Goal: Task Accomplishment & Management: Complete application form

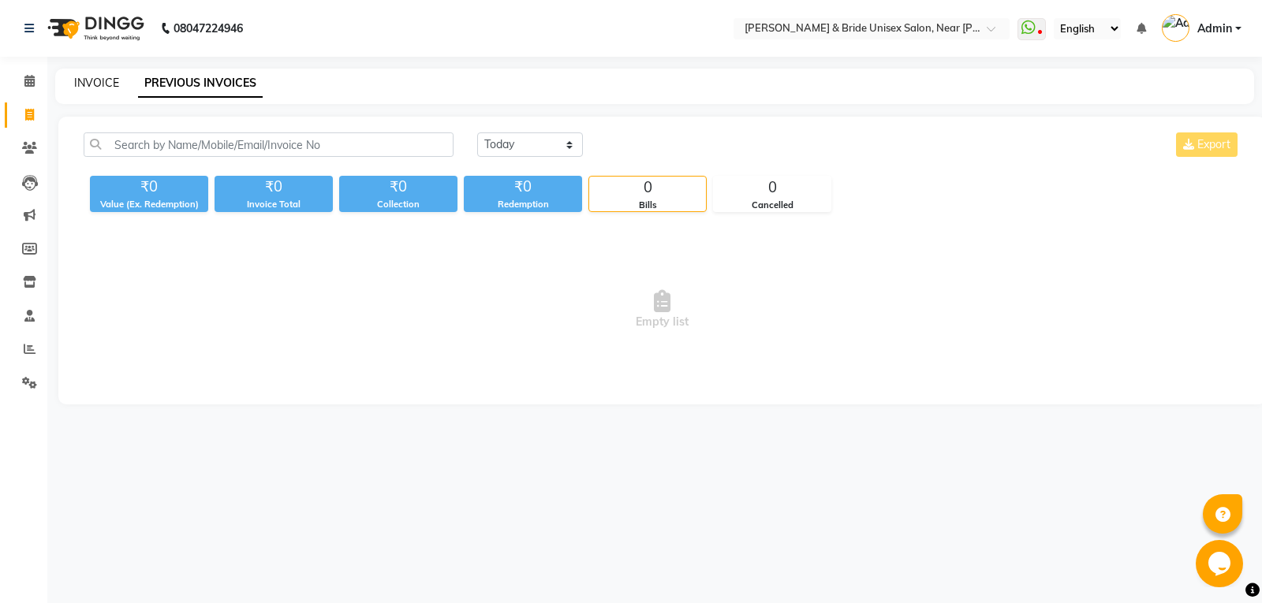
click at [82, 85] on link "INVOICE" at bounding box center [96, 83] width 45 height 14
select select "service"
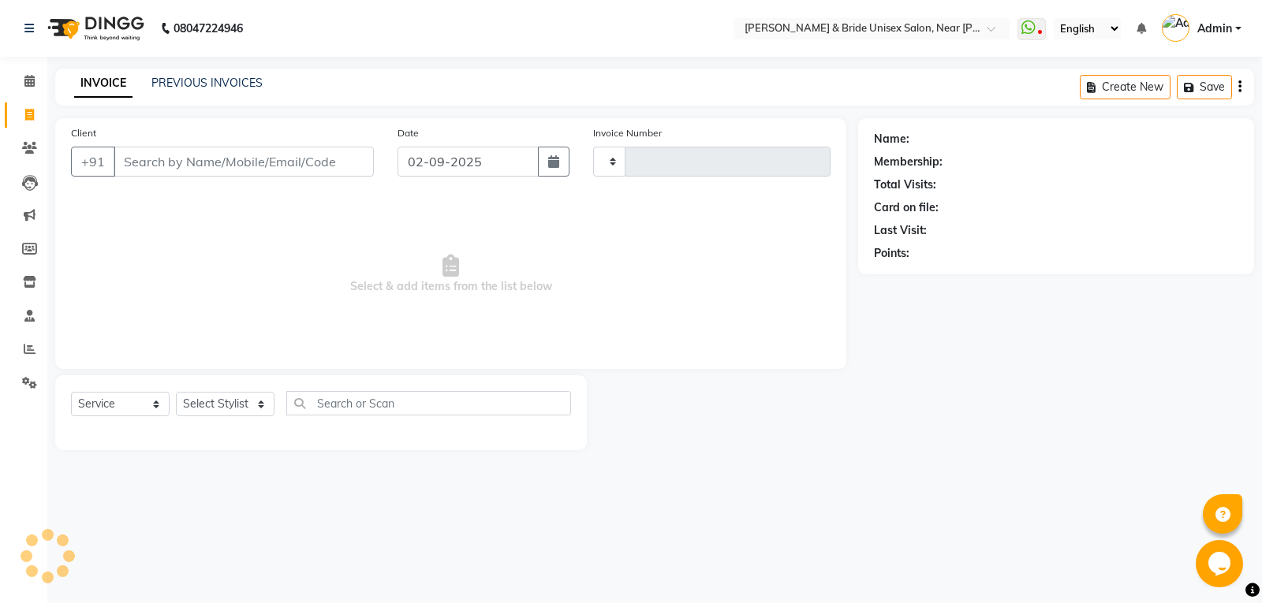
type input "1394"
select select "4118"
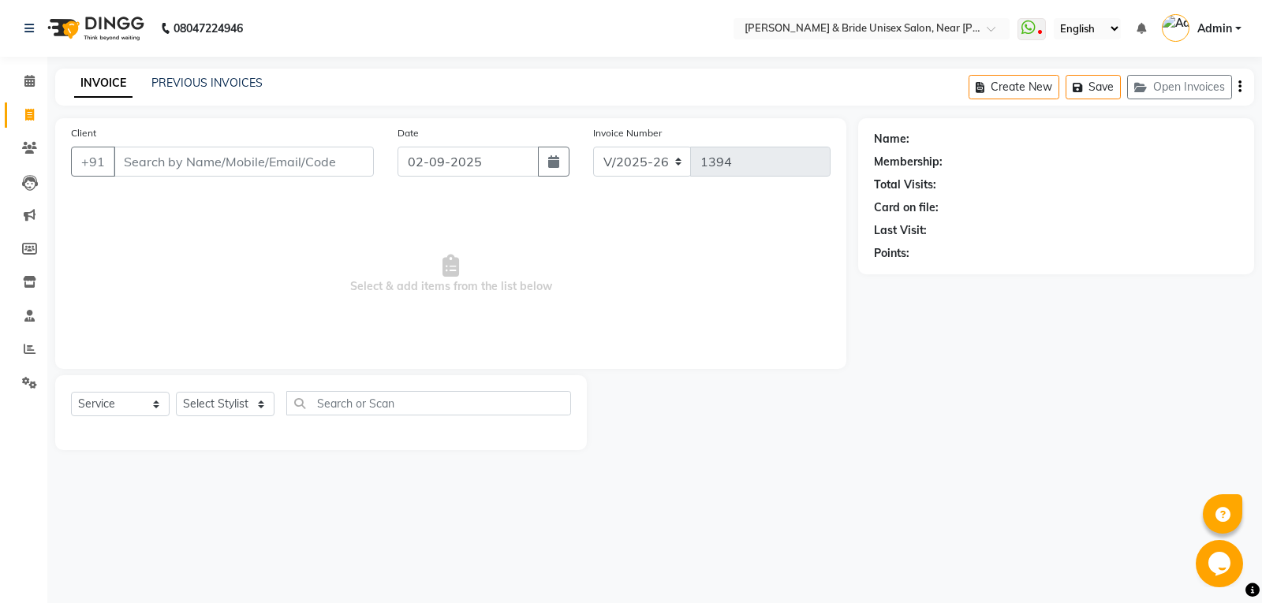
click at [162, 162] on input "Client" at bounding box center [244, 162] width 260 height 30
type input "be"
click at [242, 397] on select "Select Stylist chiku Front Desk guriya [PERSON_NAME][DATE] sunny [PERSON_NAME]" at bounding box center [225, 404] width 99 height 24
select select "44656"
click at [176, 392] on select "Select Stylist chiku Front Desk guriya [PERSON_NAME][DATE] sunny [PERSON_NAME]" at bounding box center [225, 404] width 99 height 24
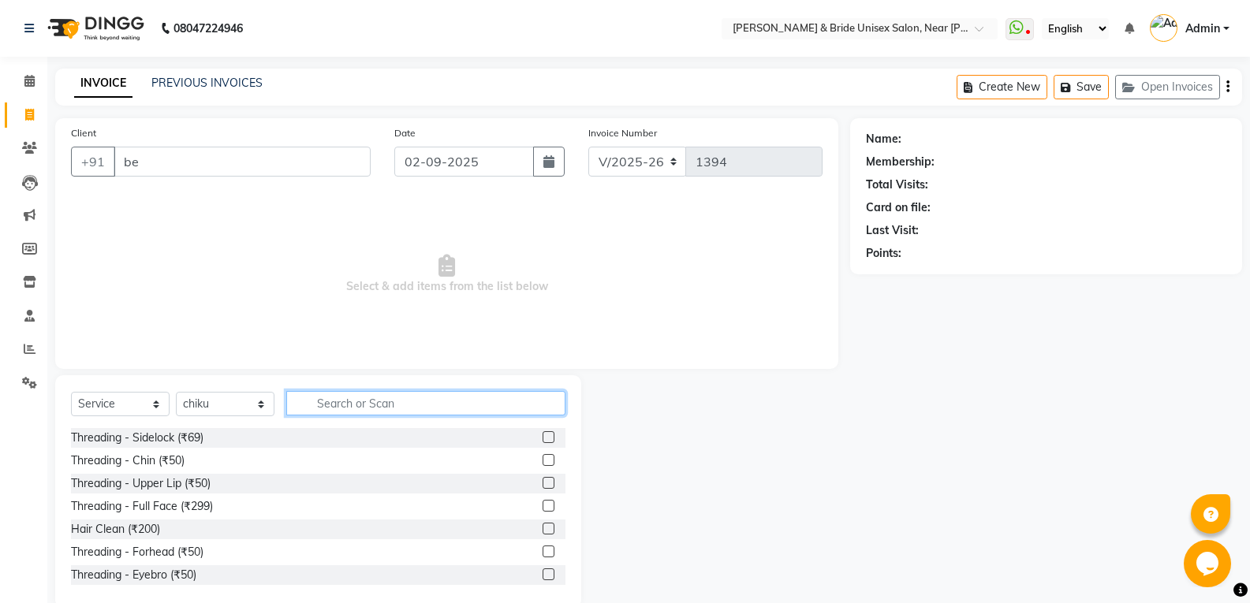
click at [322, 404] on input "text" at bounding box center [425, 403] width 279 height 24
click at [542, 431] on label at bounding box center [548, 437] width 12 height 12
click at [542, 433] on input "checkbox" at bounding box center [547, 438] width 10 height 10
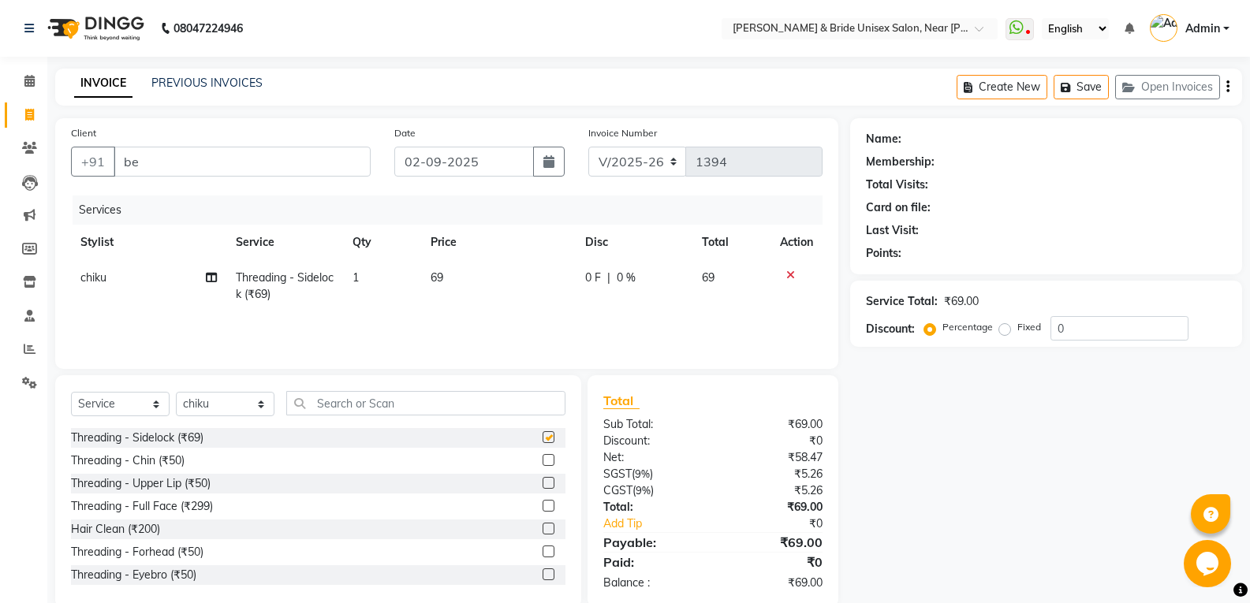
checkbox input "false"
click at [285, 171] on input "be" at bounding box center [242, 162] width 257 height 30
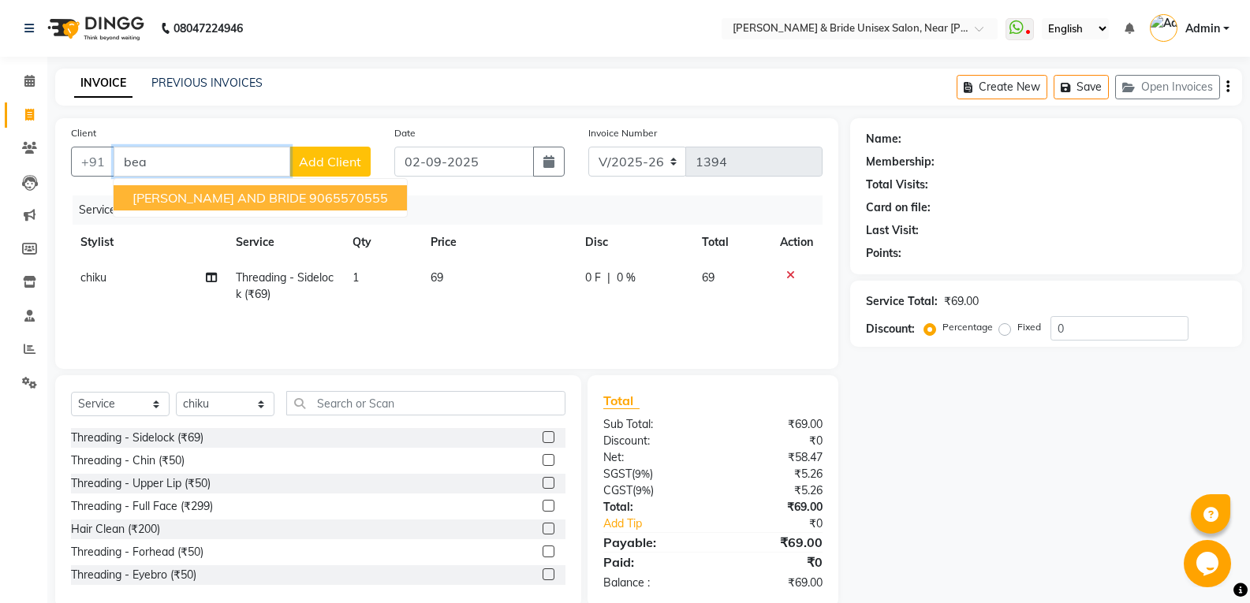
click at [241, 193] on span "[PERSON_NAME] AND BRIDE" at bounding box center [218, 198] width 173 height 16
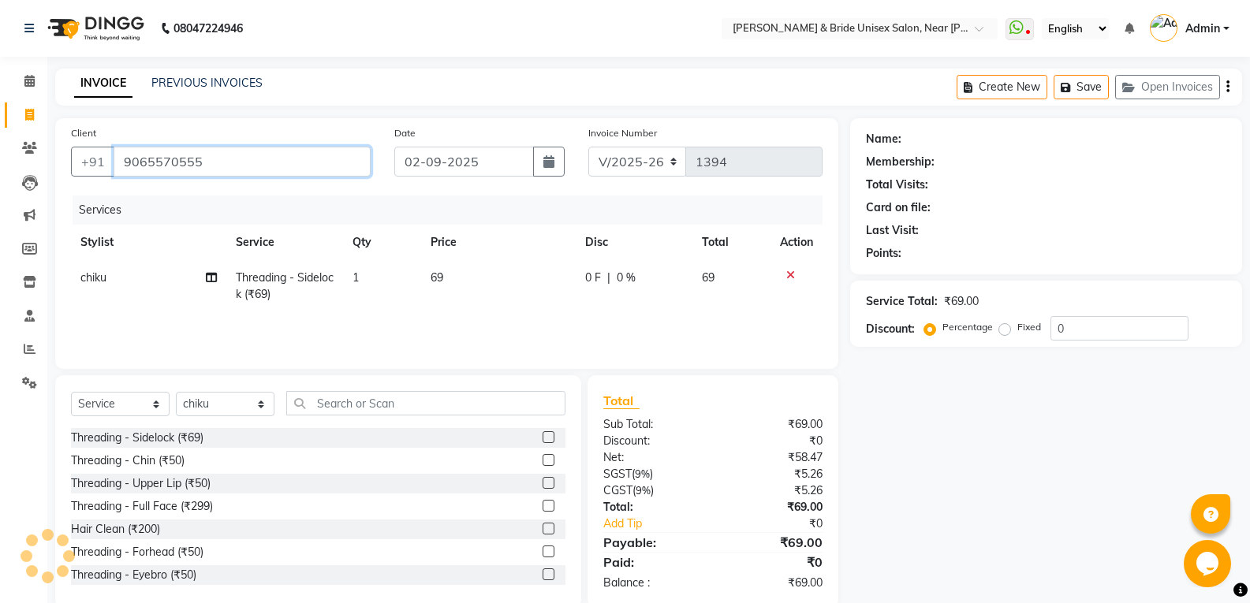
type input "9065570555"
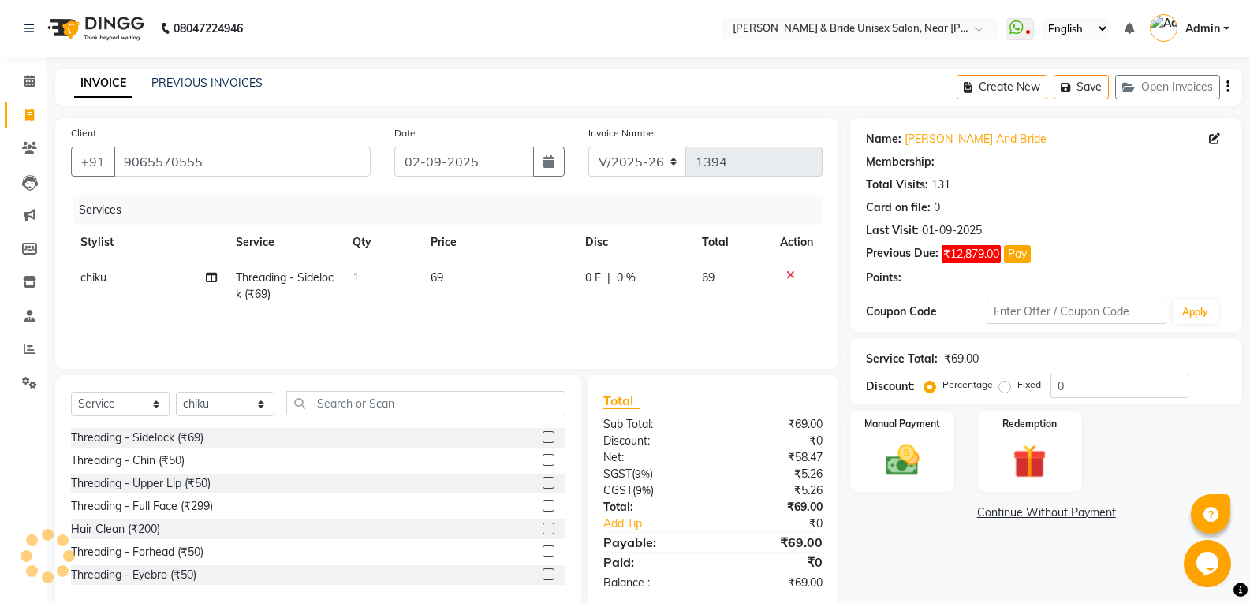
select select "1: Object"
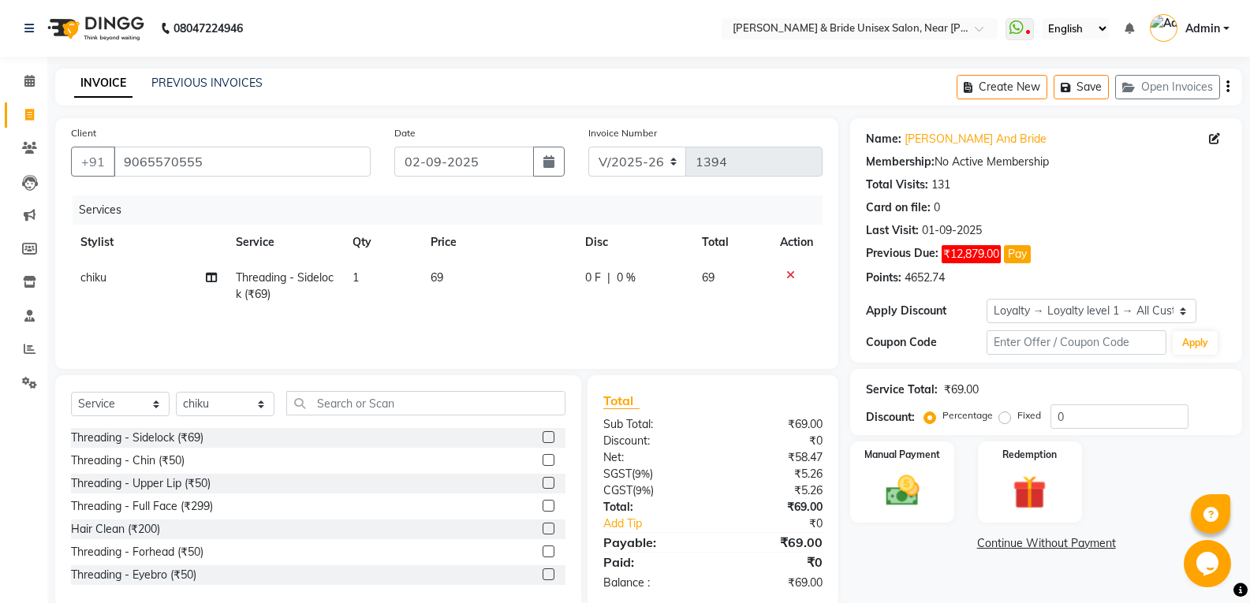
scroll to position [28, 0]
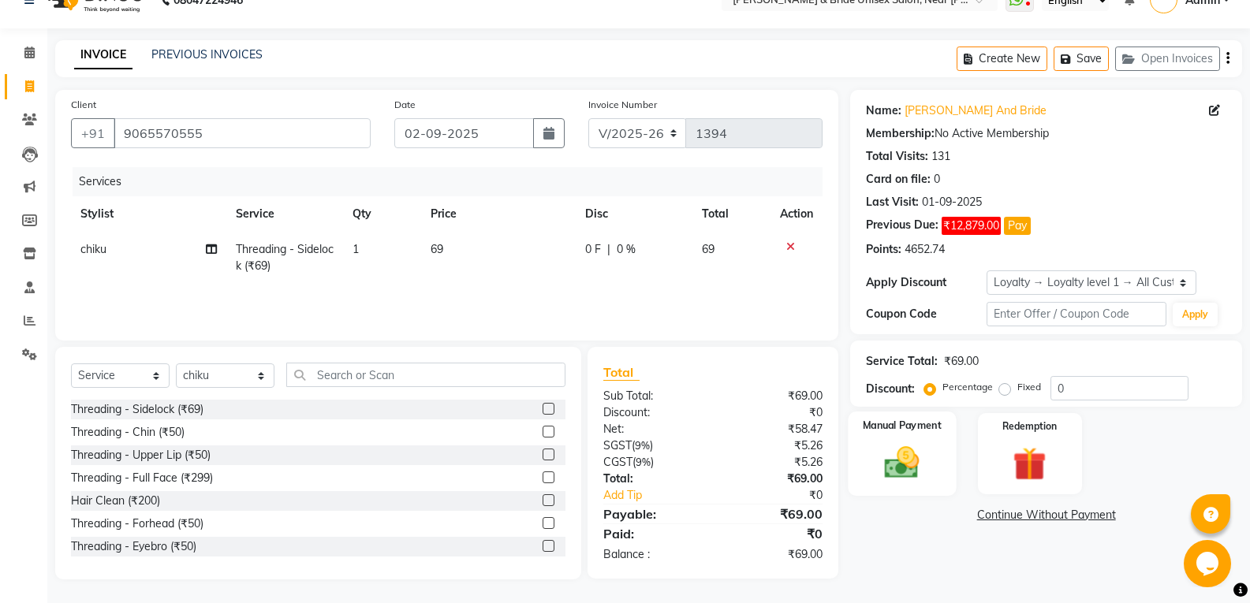
click at [882, 459] on img at bounding box center [902, 462] width 56 height 40
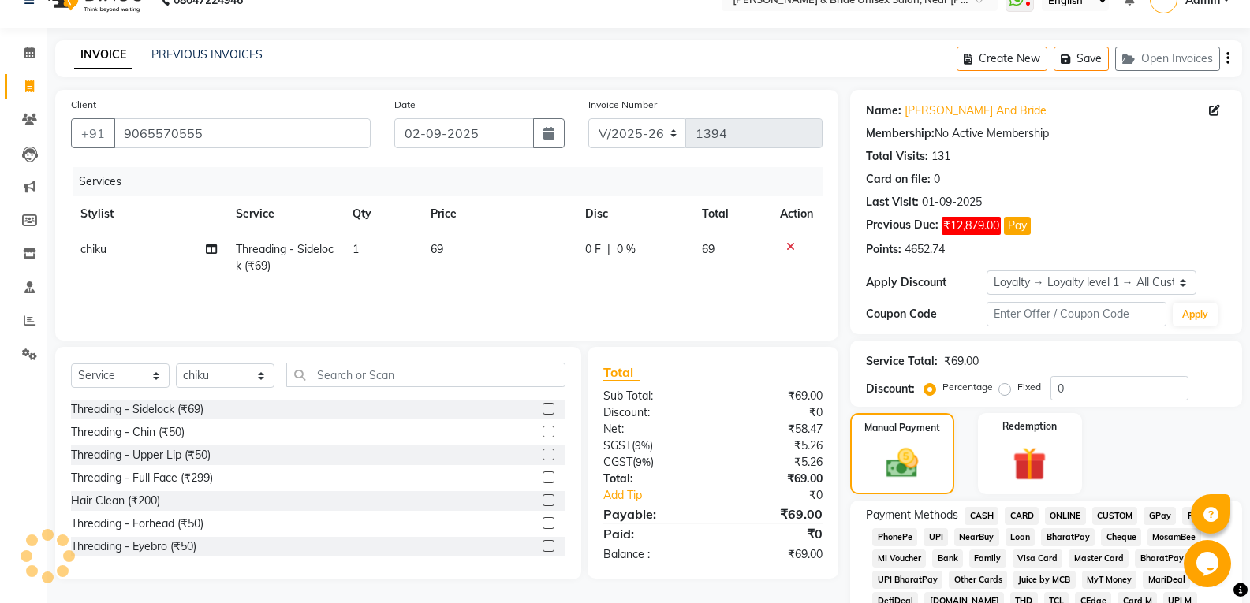
click at [990, 516] on span "CASH" at bounding box center [981, 516] width 34 height 18
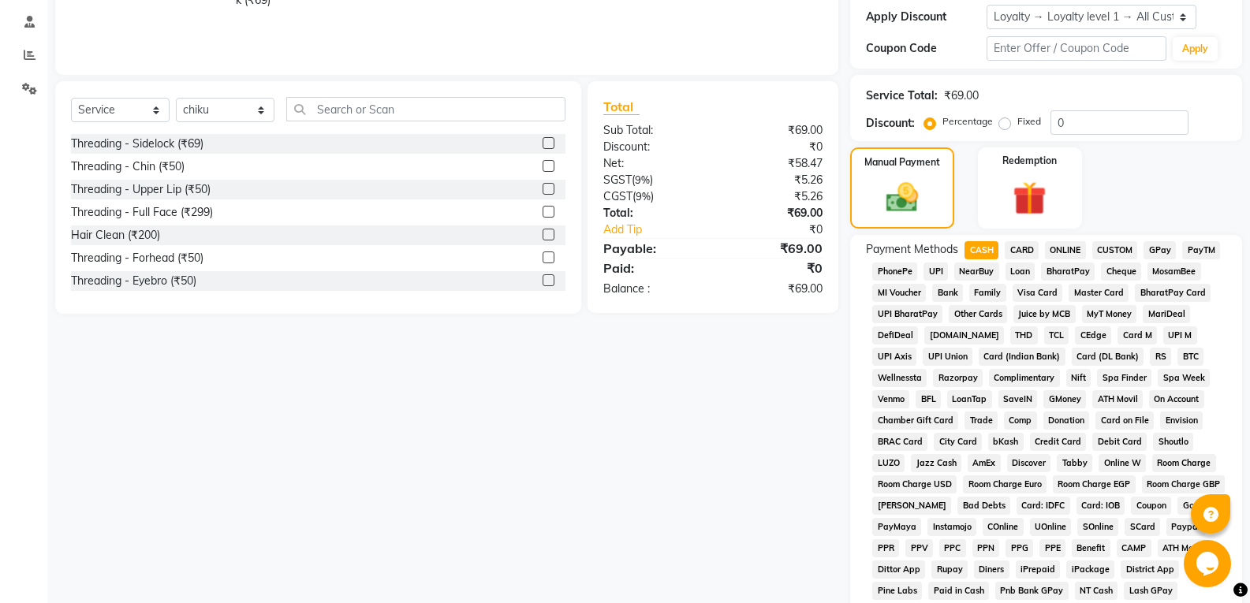
scroll to position [69, 0]
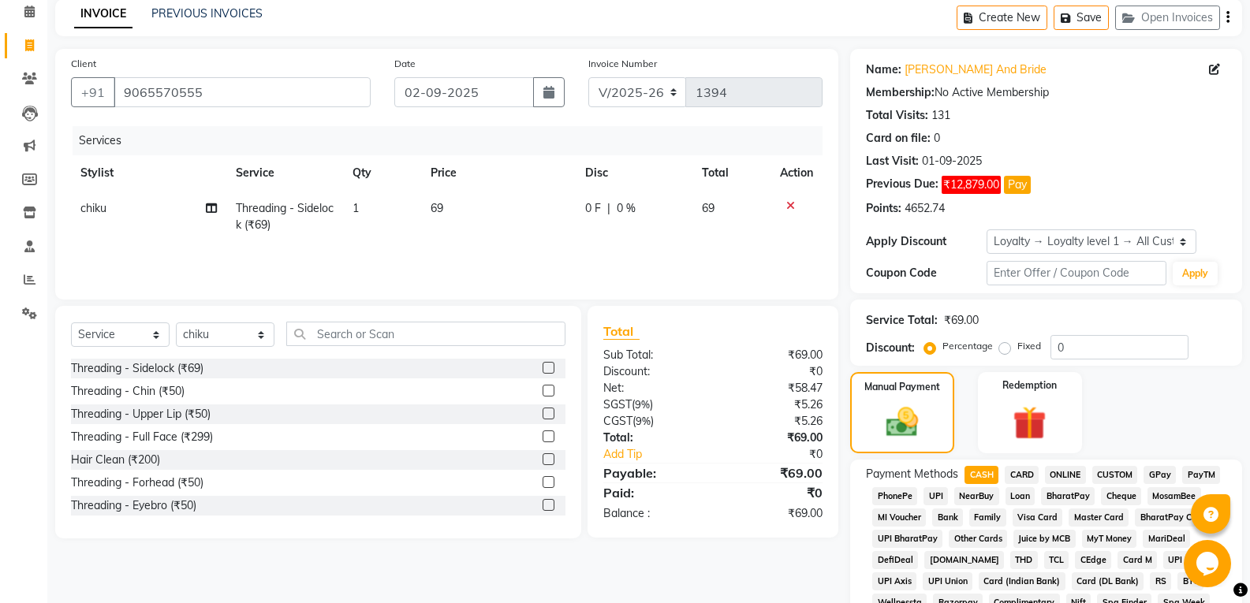
click at [1058, 475] on span "ONLINE" at bounding box center [1065, 475] width 41 height 18
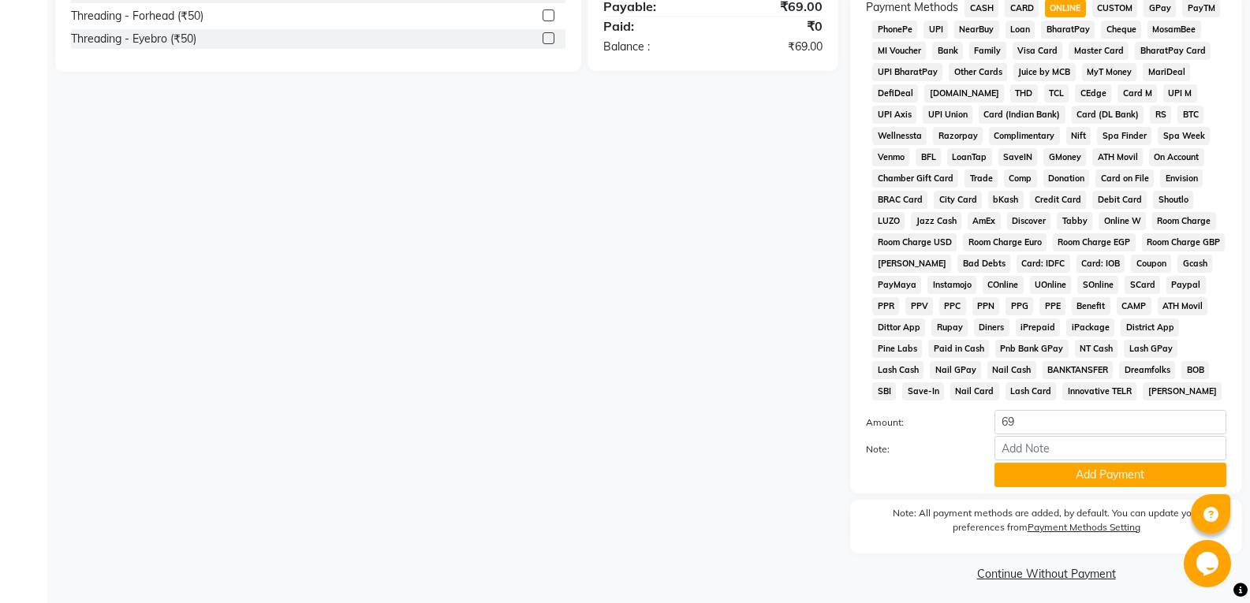
scroll to position [542, 0]
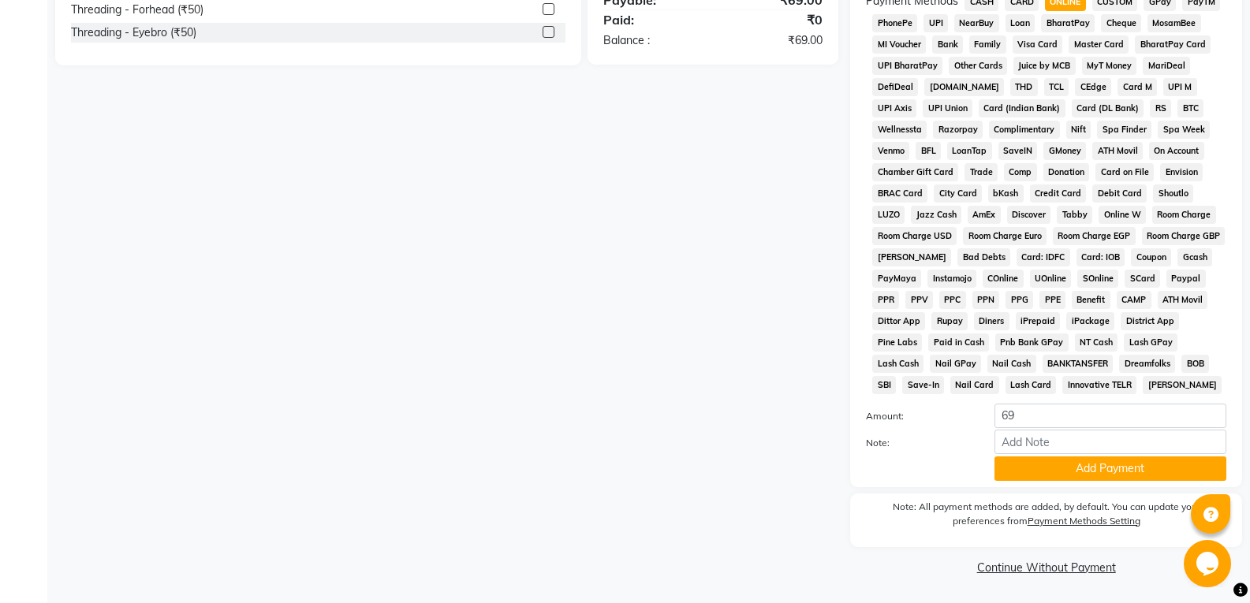
click at [1058, 475] on button "Add Payment" at bounding box center [1110, 469] width 232 height 24
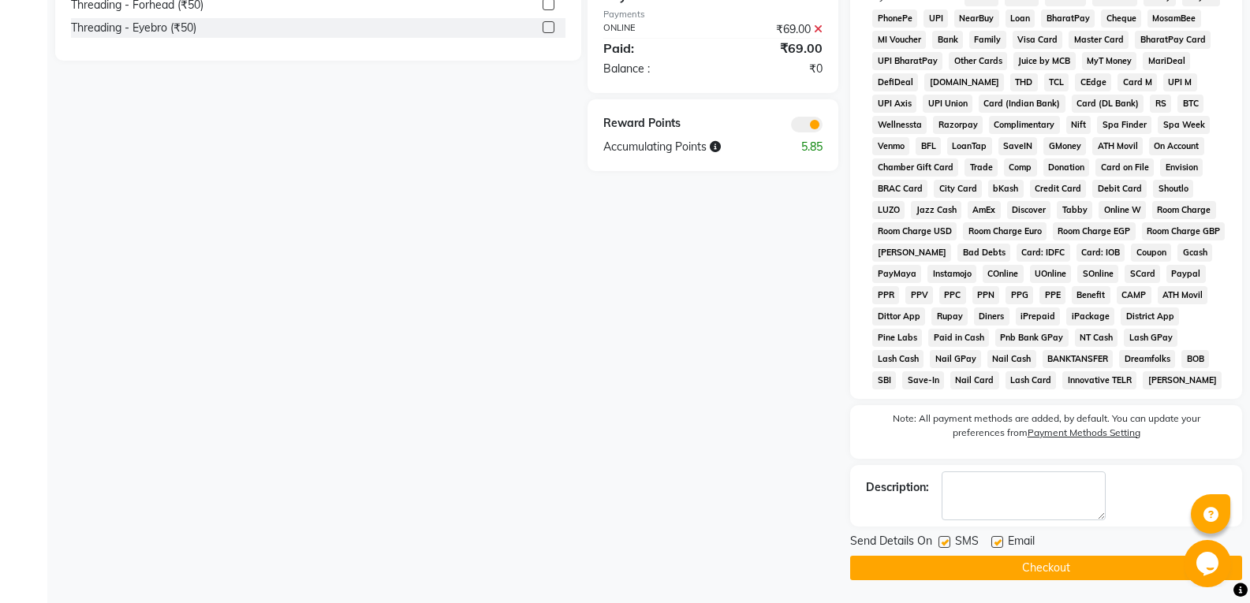
scroll to position [548, 0]
click at [1049, 563] on button "Checkout" at bounding box center [1046, 567] width 392 height 24
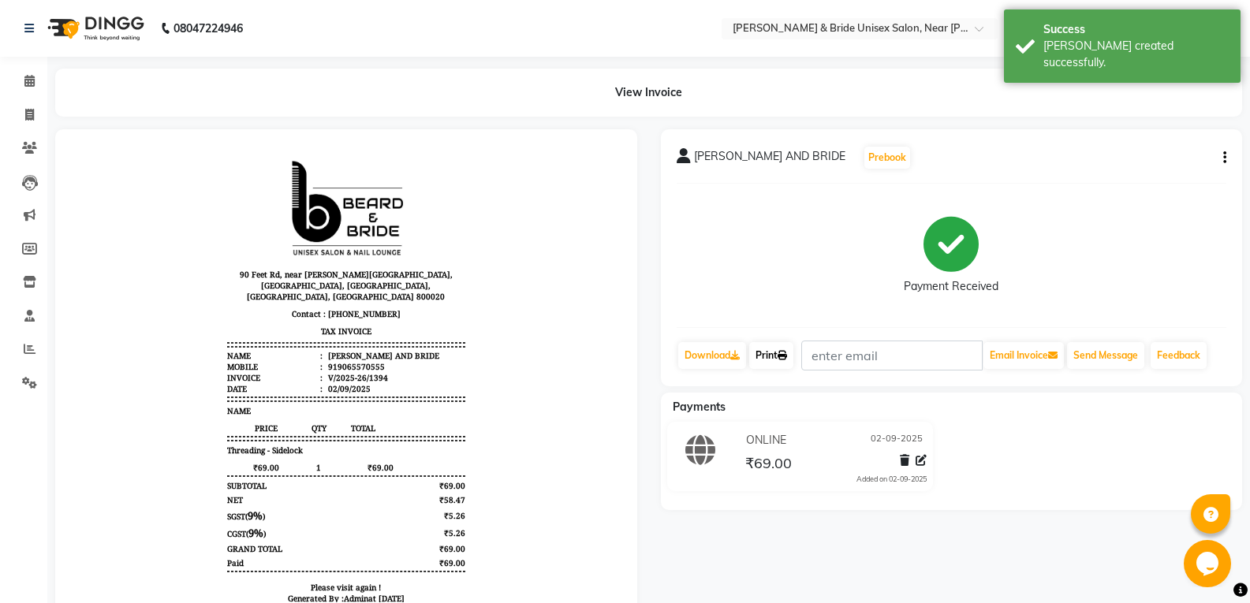
click at [783, 354] on icon at bounding box center [781, 355] width 9 height 9
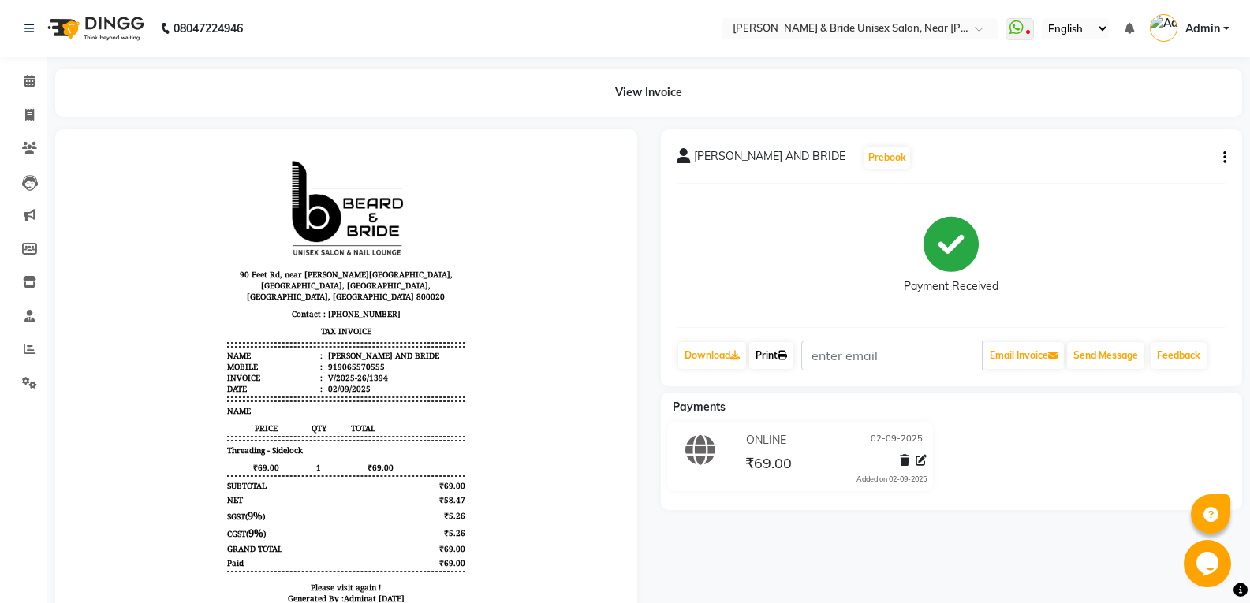
click at [775, 353] on link "Print" at bounding box center [771, 355] width 44 height 27
click at [903, 459] on icon at bounding box center [904, 460] width 9 height 11
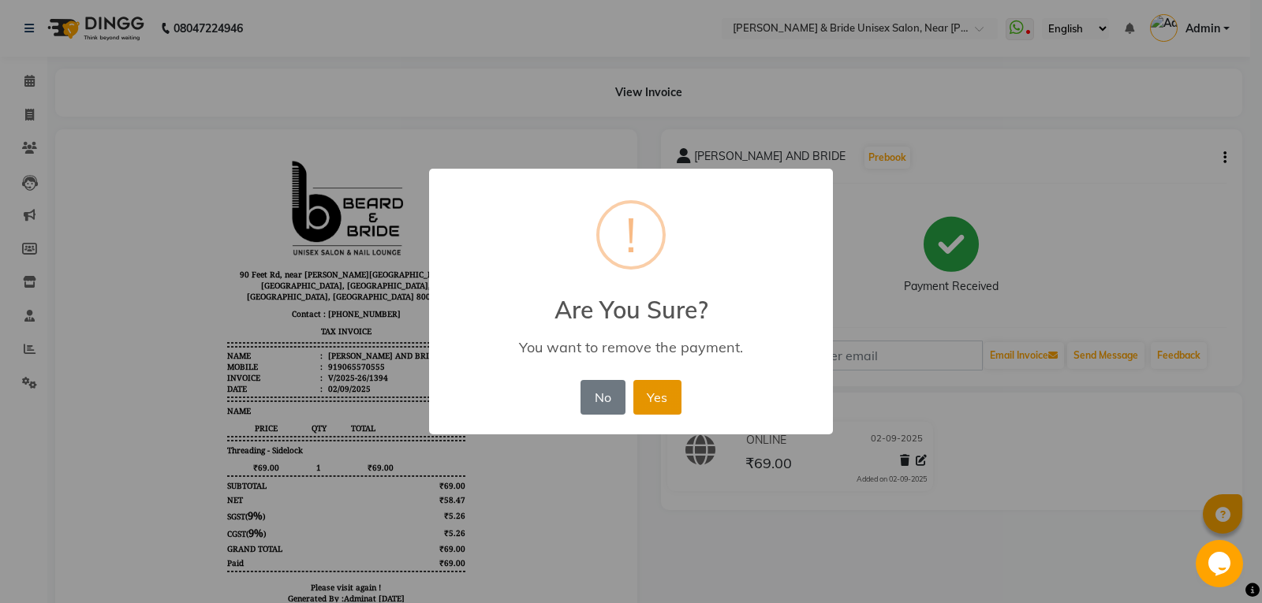
click at [670, 397] on button "Yes" at bounding box center [657, 397] width 48 height 35
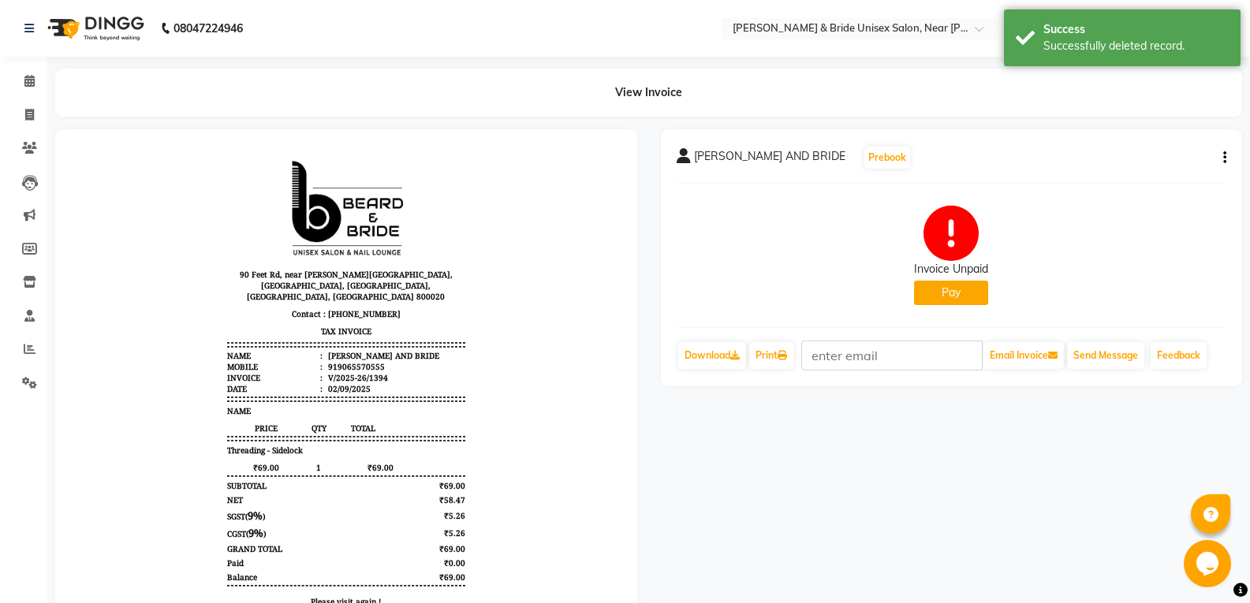
click at [945, 296] on button "Pay" at bounding box center [951, 293] width 74 height 24
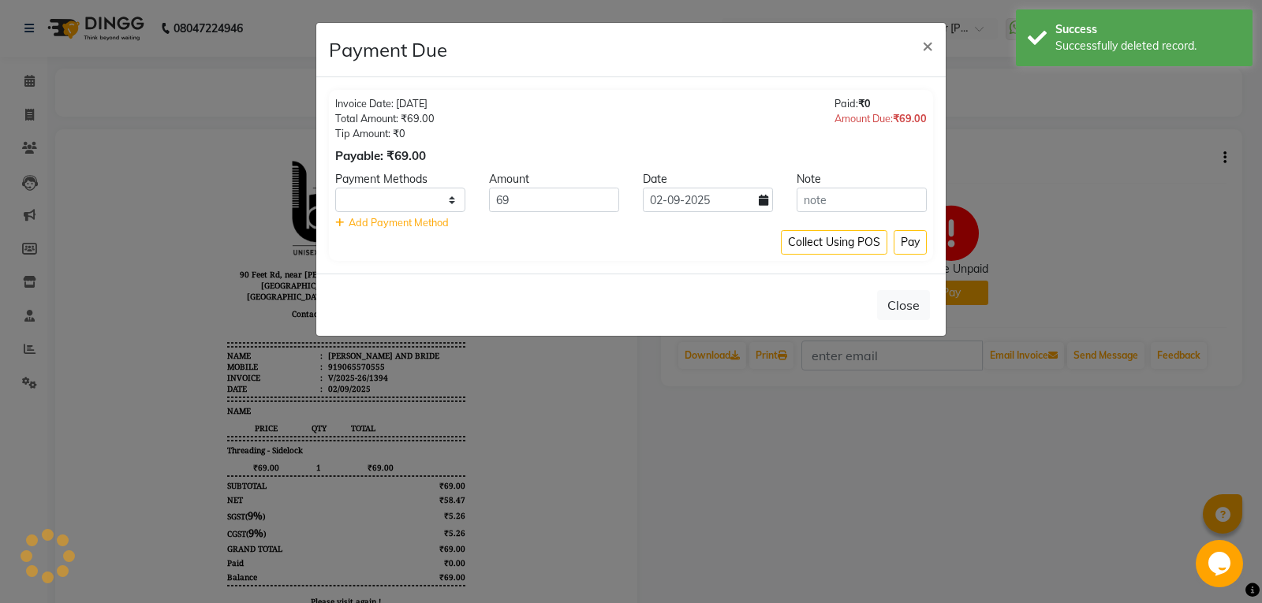
select select "1"
click at [908, 304] on button "Close" at bounding box center [903, 305] width 53 height 30
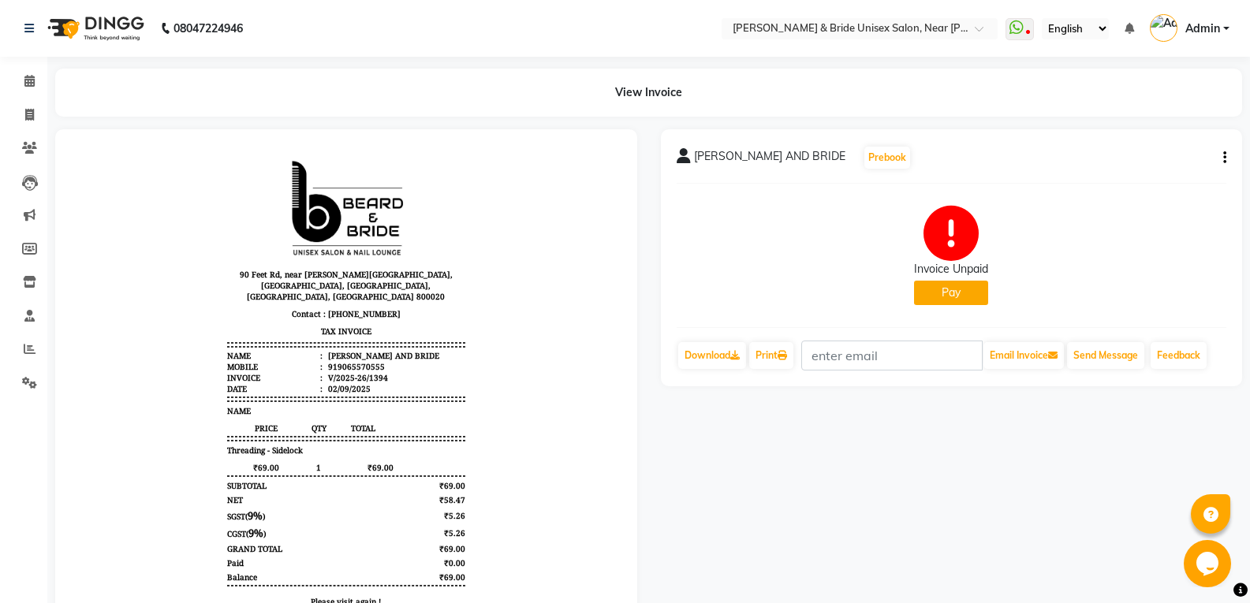
click at [1225, 158] on icon "button" at bounding box center [1224, 158] width 3 height 1
click at [1144, 114] on div "Cancel Invoice" at bounding box center [1146, 119] width 108 height 20
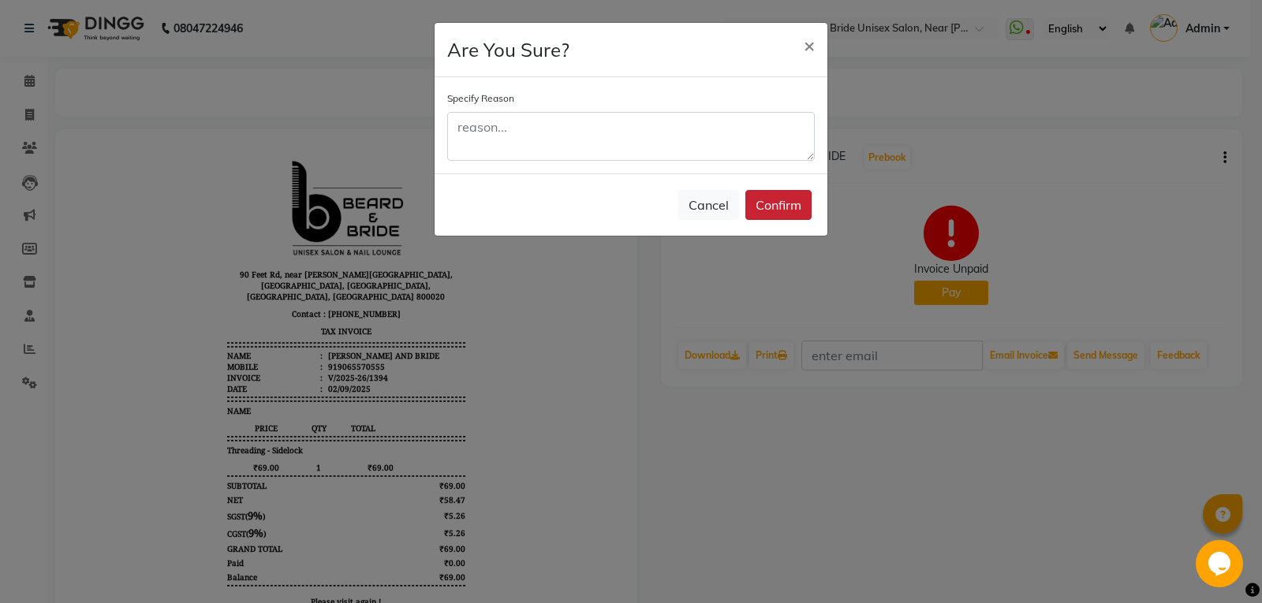
click at [766, 207] on button "Confirm" at bounding box center [778, 205] width 66 height 30
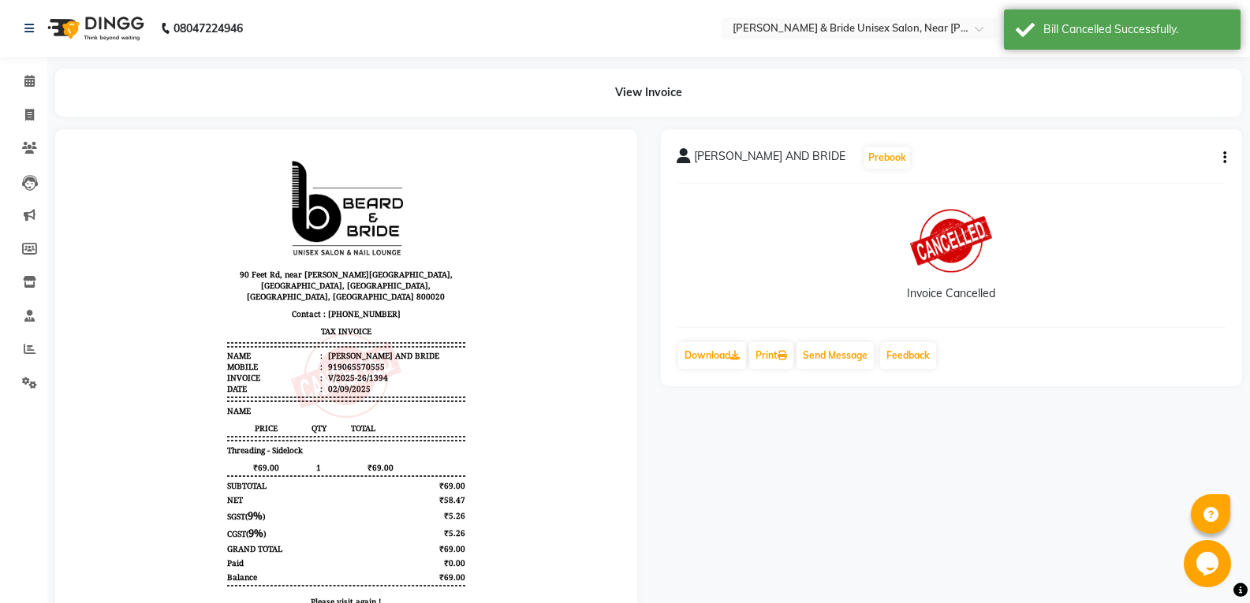
click at [975, 294] on div "Invoice Cancelled" at bounding box center [951, 293] width 88 height 17
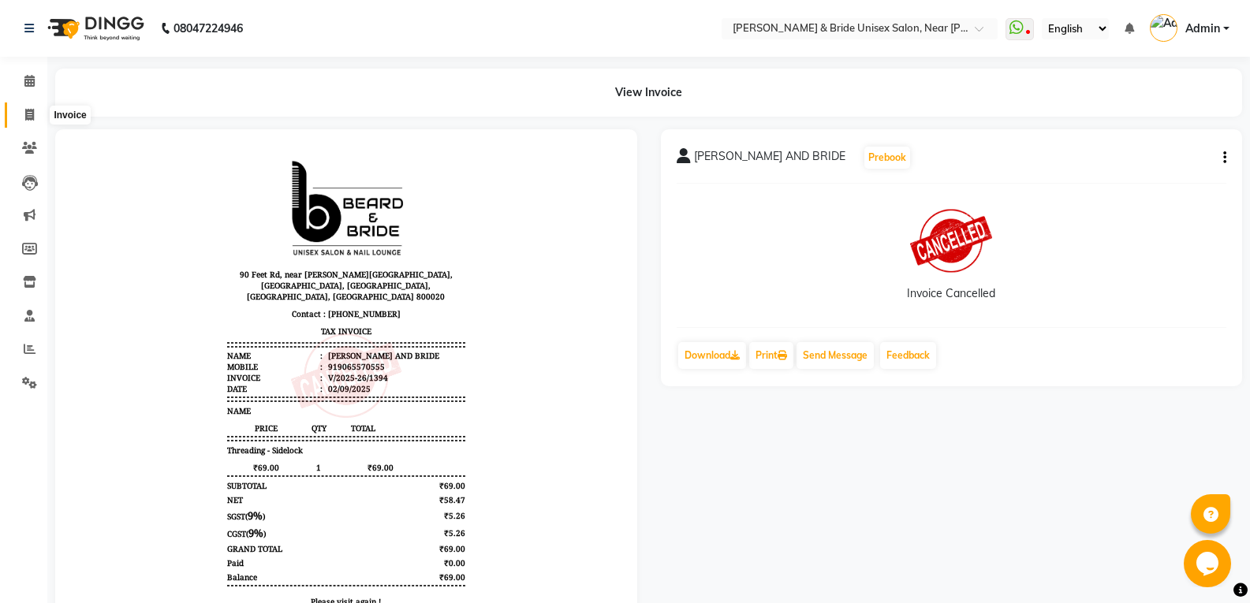
click at [25, 113] on icon at bounding box center [29, 115] width 9 height 12
select select "service"
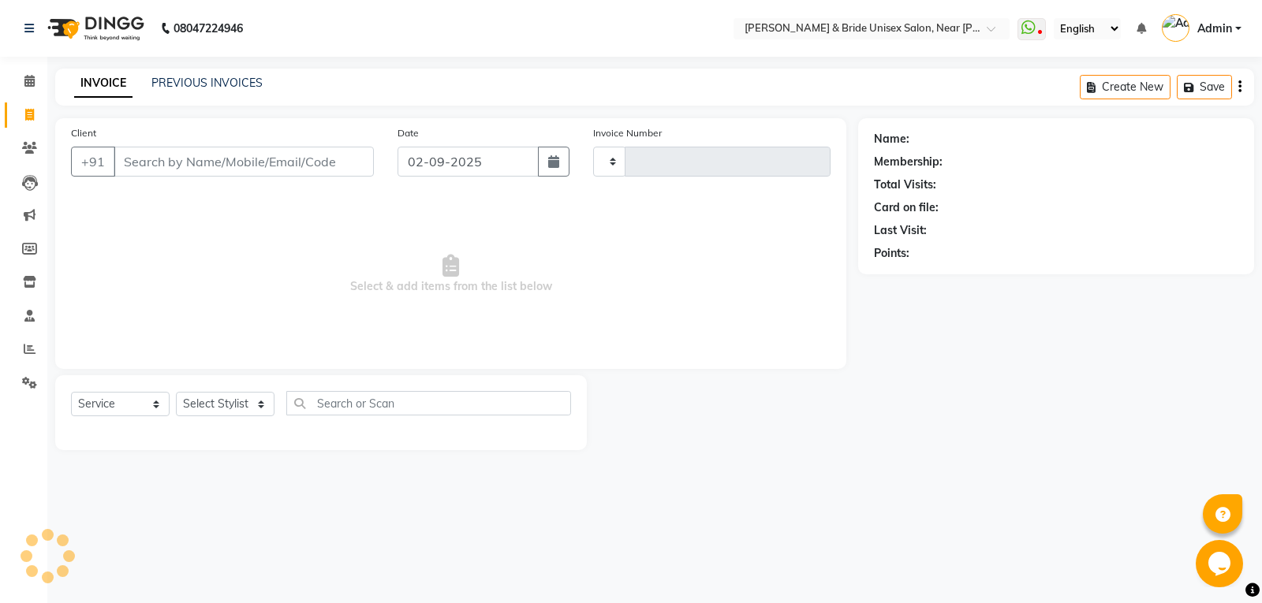
type input "1395"
select select "4118"
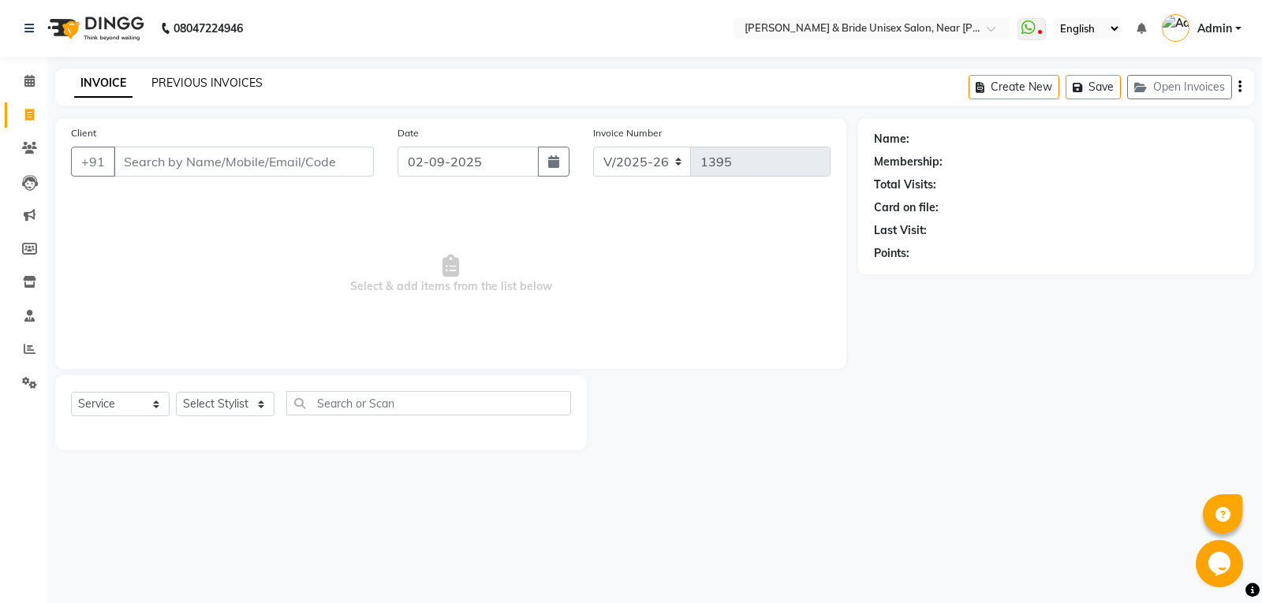
click at [201, 80] on link "PREVIOUS INVOICES" at bounding box center [206, 83] width 111 height 14
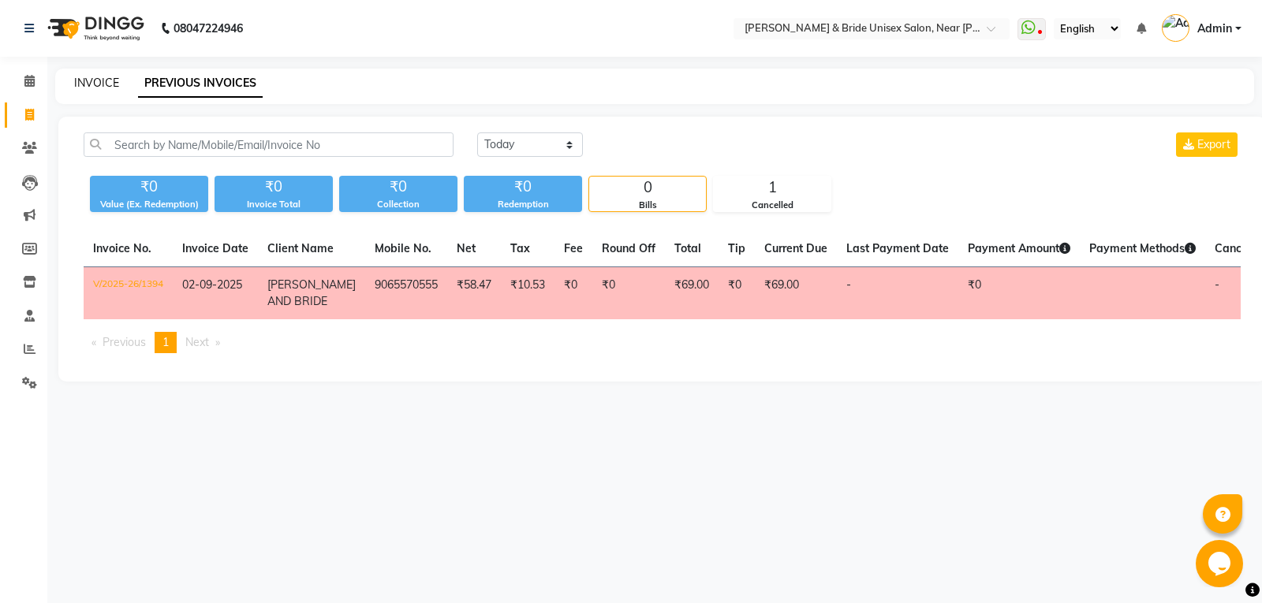
click at [103, 79] on link "INVOICE" at bounding box center [96, 83] width 45 height 14
select select "service"
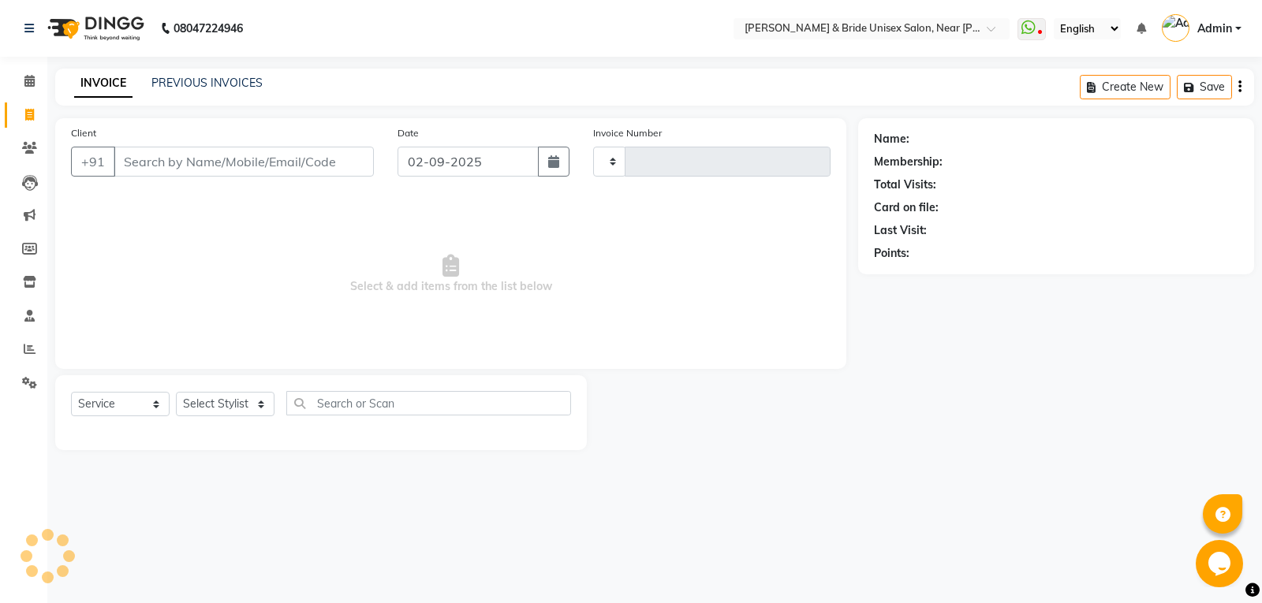
type input "1395"
select select "4118"
